Goal: Task Accomplishment & Management: Manage account settings

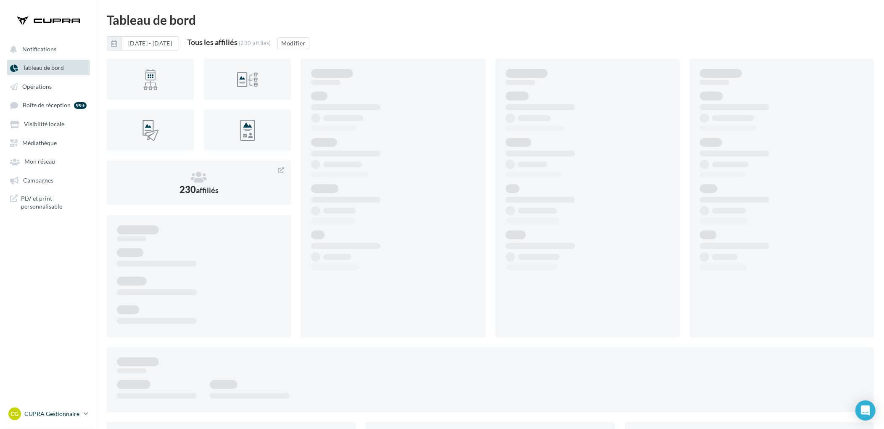
click at [77, 408] on div "CG CUPRA Gestionnaire [PERSON_NAME][EMAIL_ADDRESS][DOMAIN_NAME]" at bounding box center [44, 413] width 72 height 13
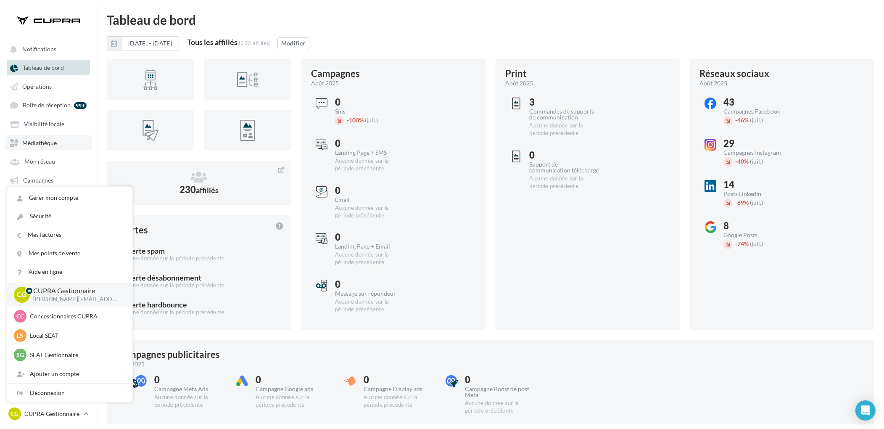
click at [40, 140] on span "Médiathèque" at bounding box center [39, 142] width 34 height 7
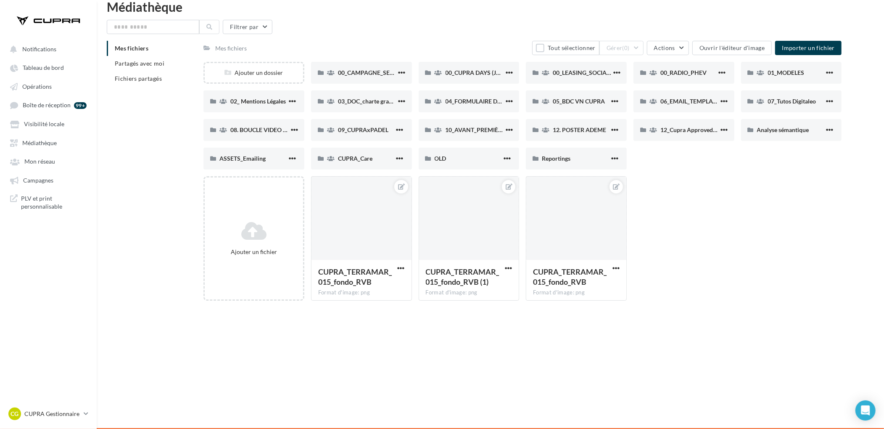
scroll to position [13, 0]
click at [248, 70] on div "Ajouter un dossier" at bounding box center [254, 72] width 98 height 8
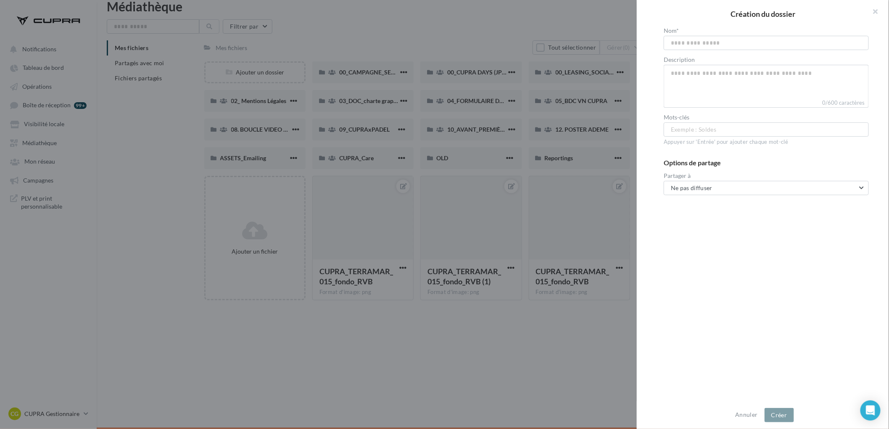
click at [697, 38] on input "text" at bounding box center [766, 43] width 205 height 14
type input "**********"
click at [719, 179] on div "Partager à Ne pas diffuser Ne pas diffuser Diffuser à tous INTERNE Concessions …" at bounding box center [766, 184] width 205 height 22
click at [719, 186] on button "Ne pas diffuser" at bounding box center [766, 188] width 205 height 14
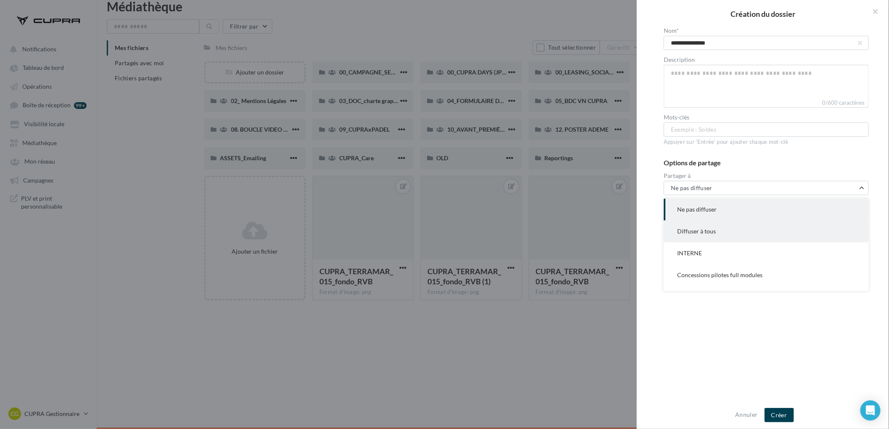
click at [717, 228] on button "Diffuser à tous" at bounding box center [766, 231] width 205 height 22
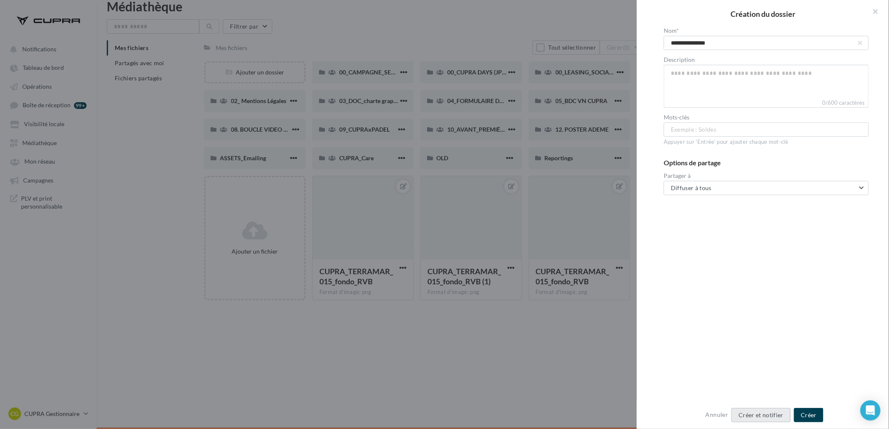
click at [761, 414] on button "Créer et notifier" at bounding box center [761, 415] width 59 height 14
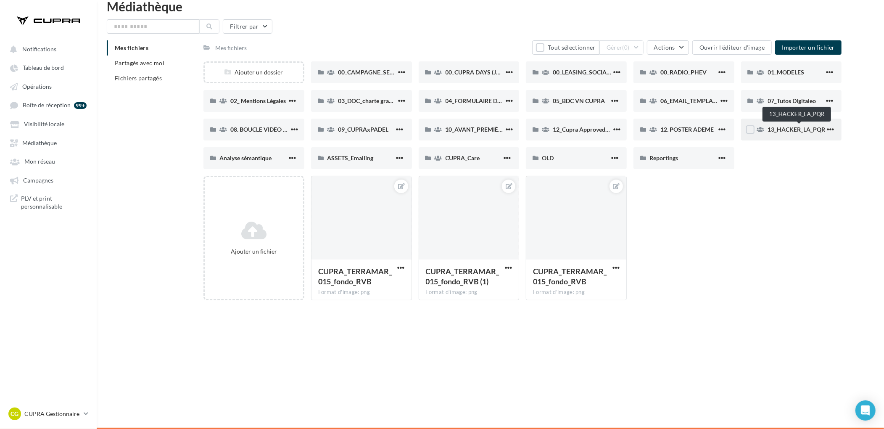
click at [796, 130] on span "13_HACKER_LA_PQR" at bounding box center [797, 129] width 58 height 7
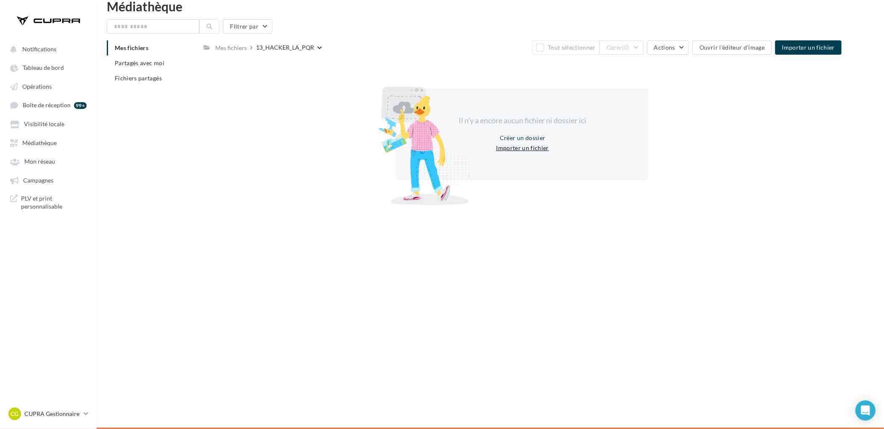
click at [510, 147] on button "Importer un fichier" at bounding box center [523, 148] width 60 height 10
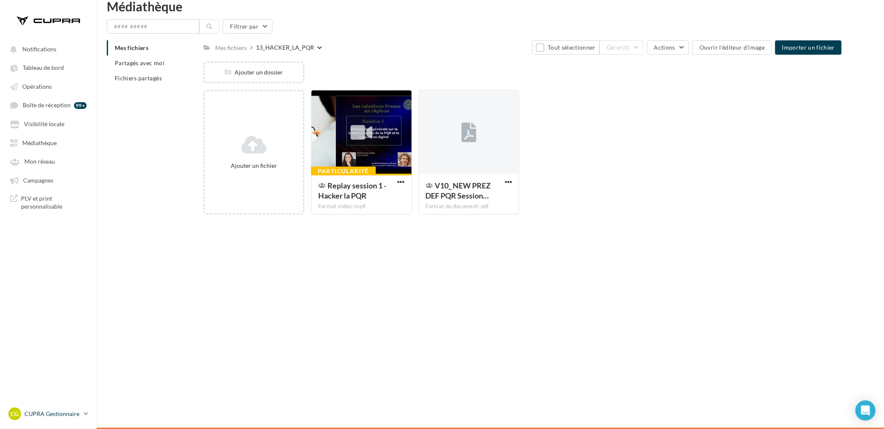
click at [58, 417] on p "CUPRA Gestionnaire" at bounding box center [52, 414] width 56 height 8
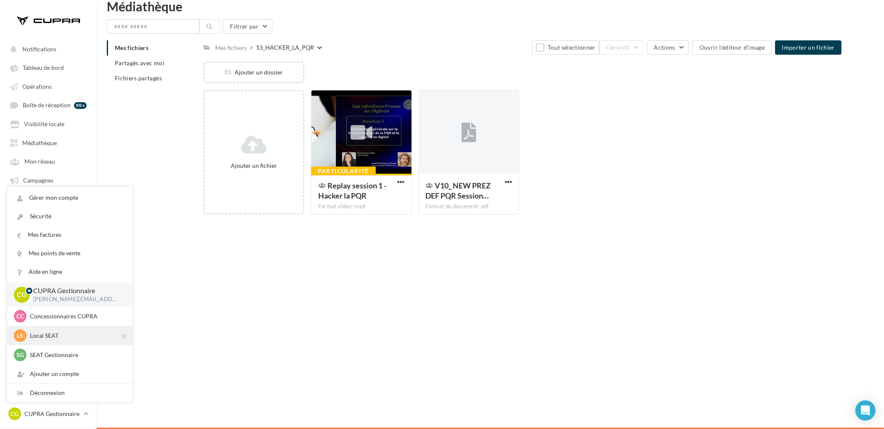
click at [72, 335] on p "Local SEAT" at bounding box center [76, 335] width 93 height 8
